Goal: Navigation & Orientation: Find specific page/section

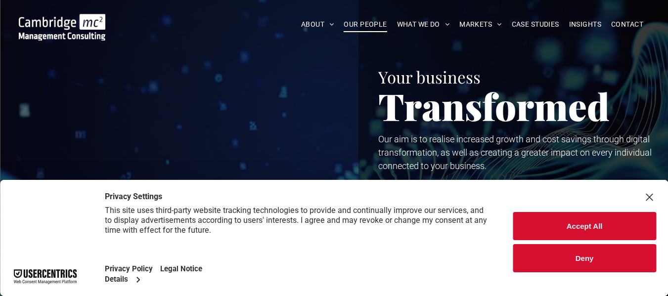
click at [376, 26] on span "OUR PEOPLE" at bounding box center [365, 24] width 43 height 15
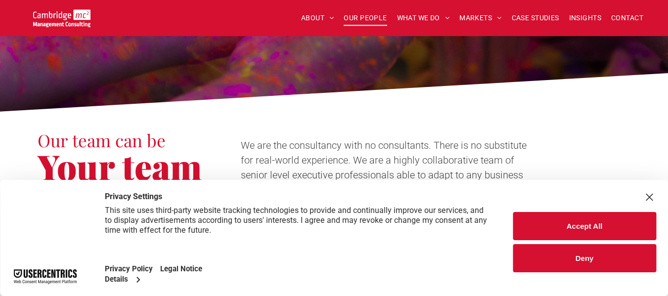
scroll to position [235, 0]
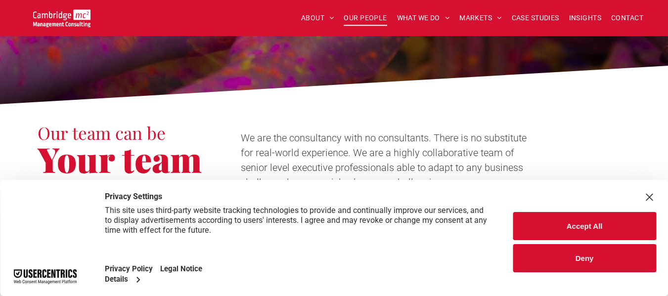
click at [554, 221] on button "Accept All" at bounding box center [584, 226] width 143 height 28
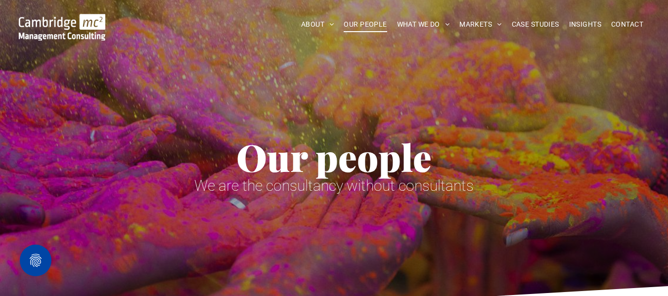
scroll to position [0, 0]
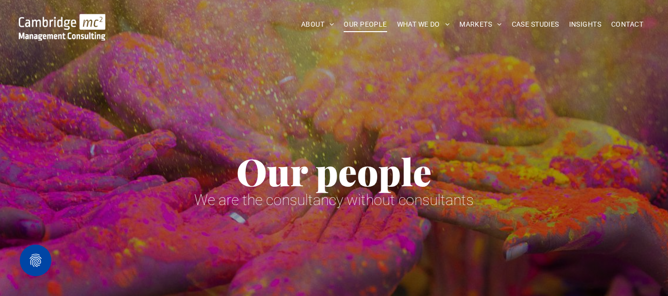
click at [484, 93] on div "Our people We are the consultancy without consultants" at bounding box center [335, 142] width 594 height 157
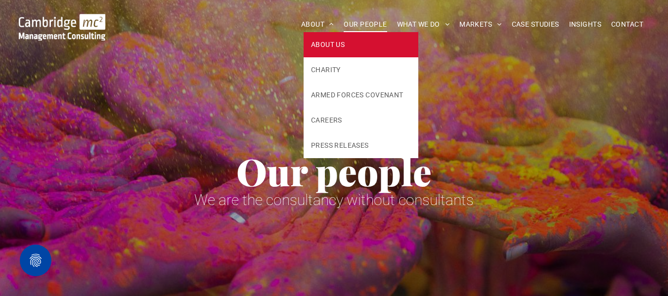
click at [312, 40] on span "ABOUT US" at bounding box center [328, 45] width 34 height 10
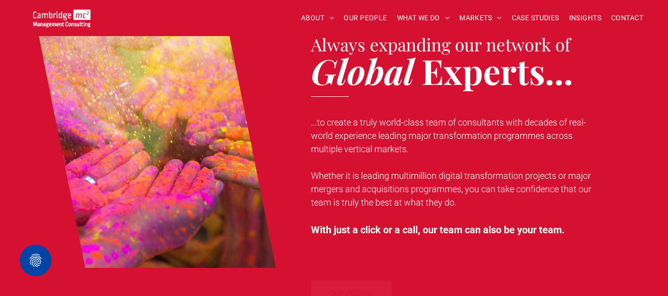
scroll to position [794, 0]
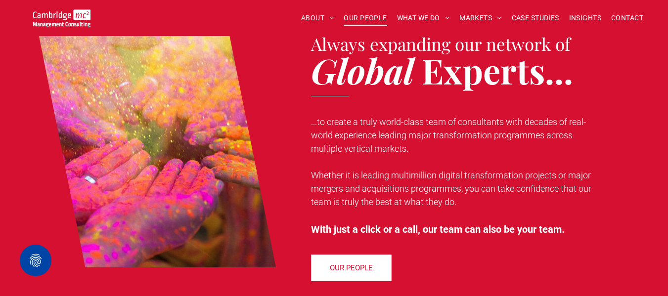
click at [356, 15] on span "OUR PEOPLE" at bounding box center [365, 17] width 43 height 15
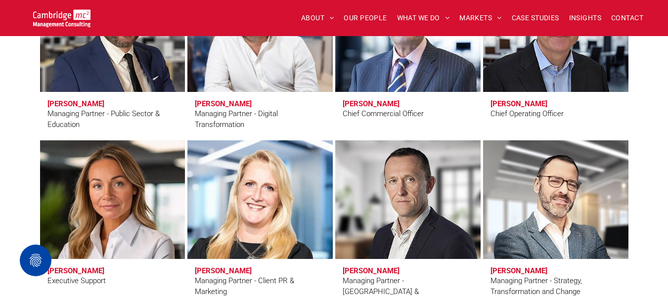
scroll to position [789, 0]
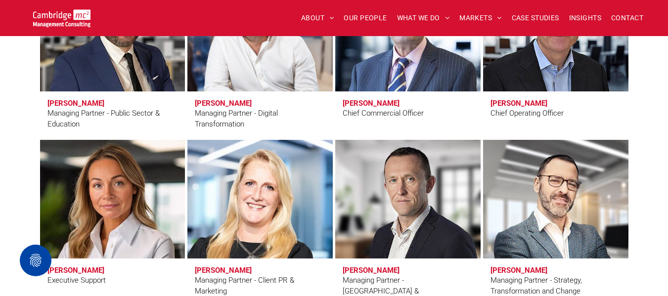
click at [420, 182] on link at bounding box center [407, 199] width 145 height 119
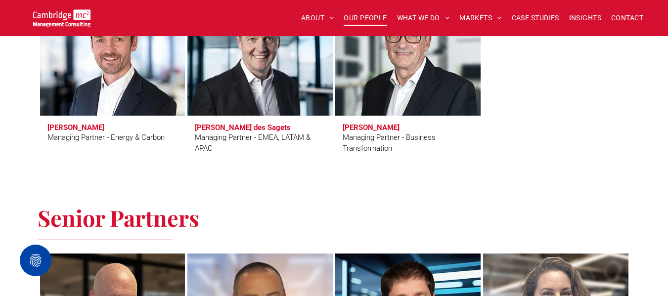
scroll to position [1100, 0]
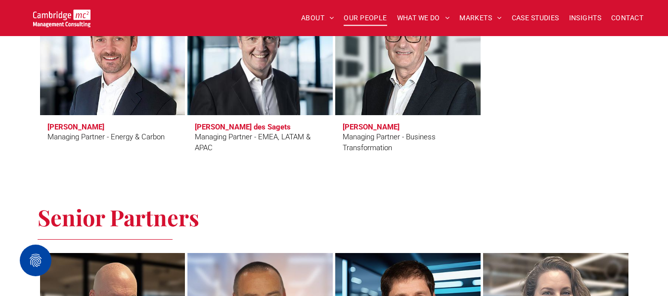
click at [527, 137] on div at bounding box center [556, 78] width 148 height 167
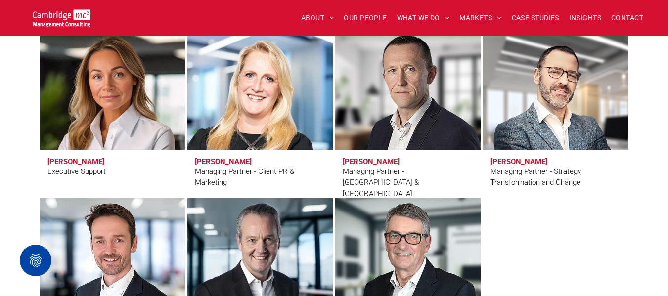
scroll to position [898, 0]
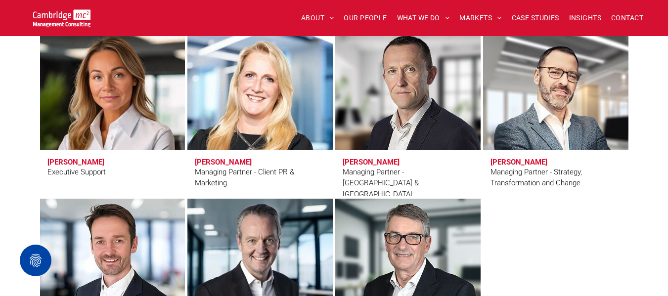
click at [389, 110] on link at bounding box center [408, 91] width 154 height 126
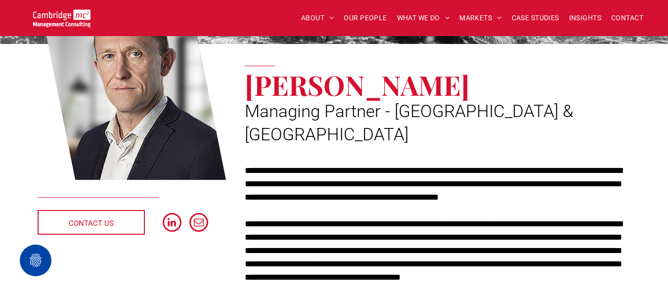
scroll to position [225, 0]
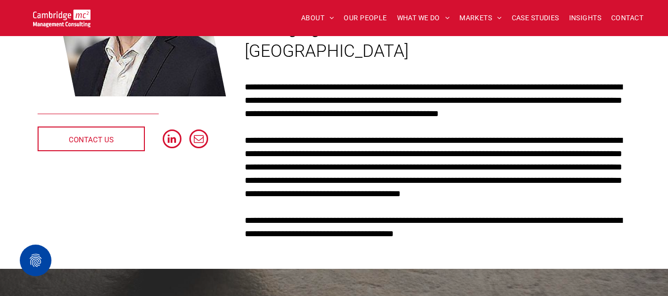
click at [408, 134] on p "**********" at bounding box center [438, 167] width 386 height 67
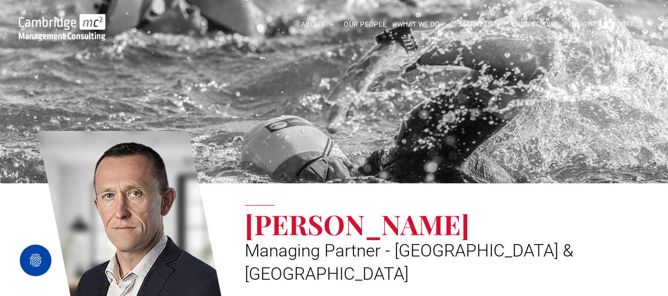
scroll to position [0, 0]
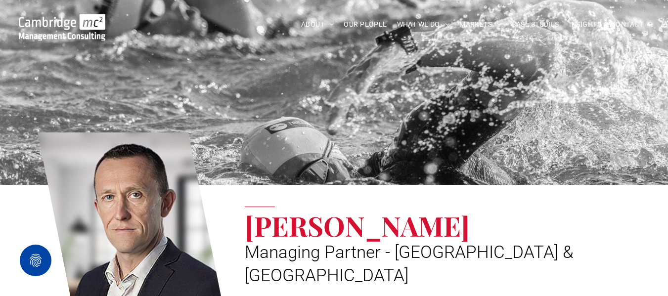
click at [74, 31] on img at bounding box center [62, 27] width 87 height 27
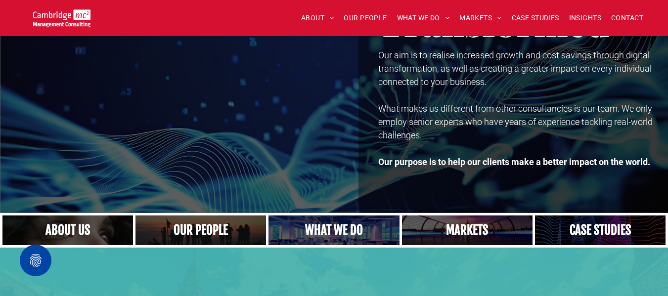
scroll to position [81, 0]
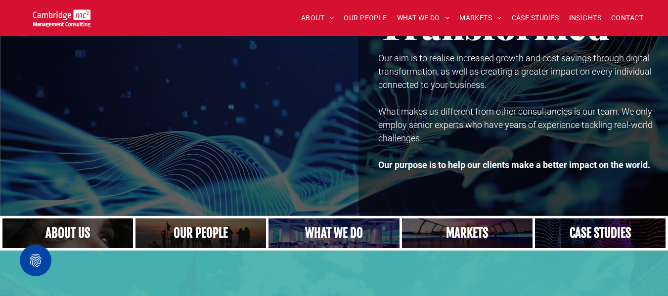
click at [456, 226] on link at bounding box center [467, 234] width 139 height 32
